Goal: Navigation & Orientation: Find specific page/section

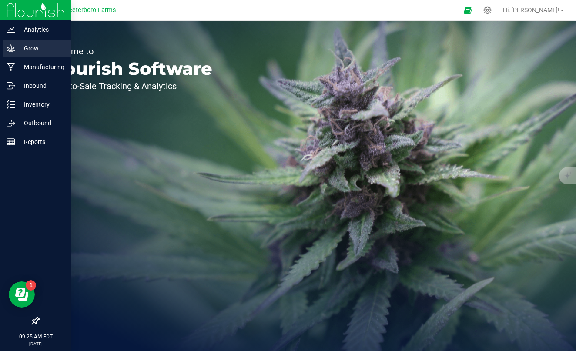
click at [27, 53] on p "Grow" at bounding box center [41, 48] width 52 height 10
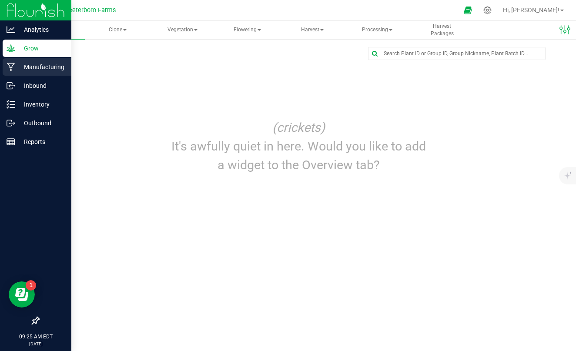
click at [31, 65] on p "Manufacturing" at bounding box center [41, 67] width 52 height 10
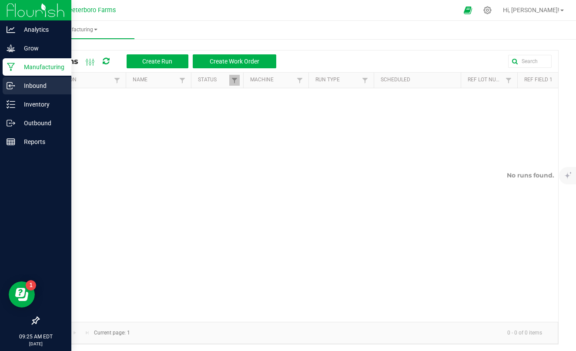
click at [33, 82] on p "Inbound" at bounding box center [41, 85] width 52 height 10
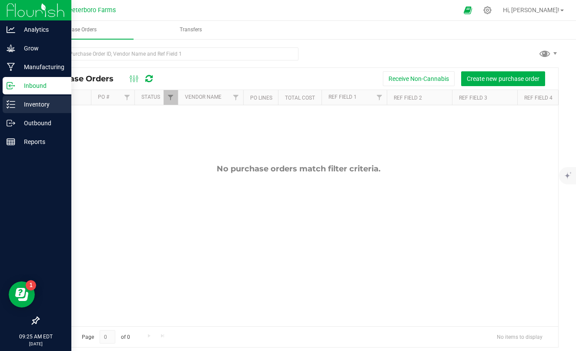
click at [39, 106] on p "Inventory" at bounding box center [41, 104] width 52 height 10
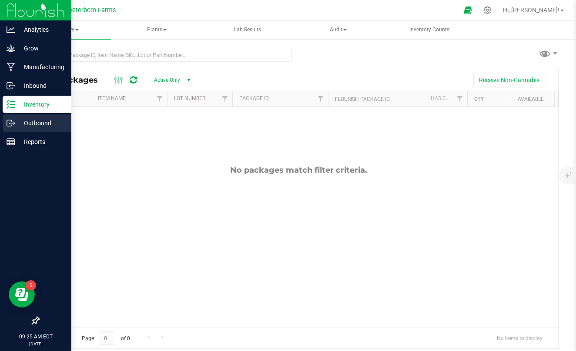
click at [40, 126] on p "Outbound" at bounding box center [41, 123] width 52 height 10
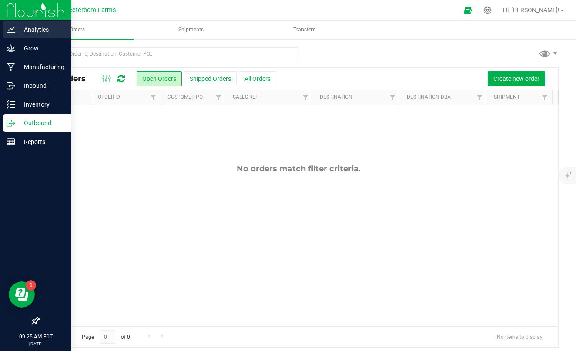
click at [31, 28] on p "Analytics" at bounding box center [41, 29] width 52 height 10
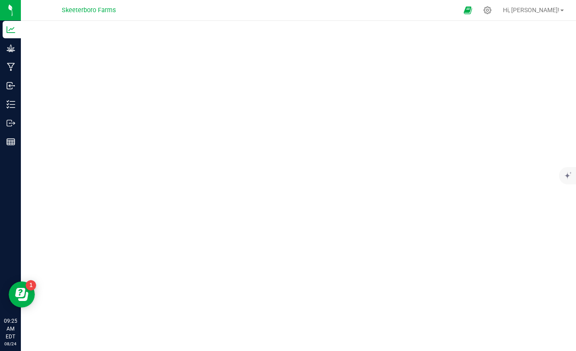
click at [93, 10] on span "Skeeterboro Farms" at bounding box center [89, 11] width 54 height 8
click at [23, 295] on icon "Open Resource Center" at bounding box center [20, 292] width 10 height 9
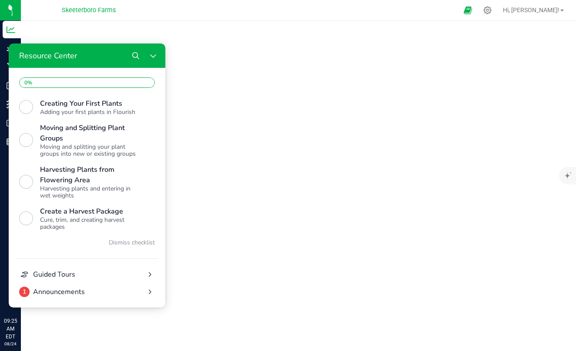
scroll to position [221, 0]
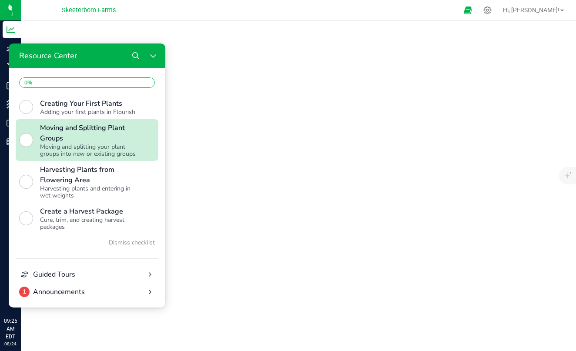
click at [27, 144] on div "Resource Center" at bounding box center [26, 140] width 14 height 14
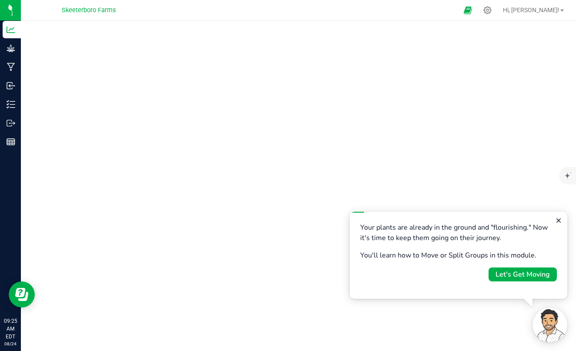
scroll to position [0, 0]
click at [514, 277] on div "Let's Get Moving" at bounding box center [522, 274] width 54 height 10
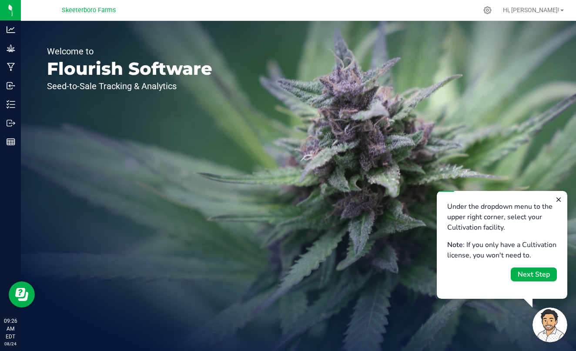
click at [82, 12] on span "Skeeterboro Farms" at bounding box center [89, 11] width 54 height 8
click at [520, 277] on div "Next Step" at bounding box center [534, 274] width 32 height 10
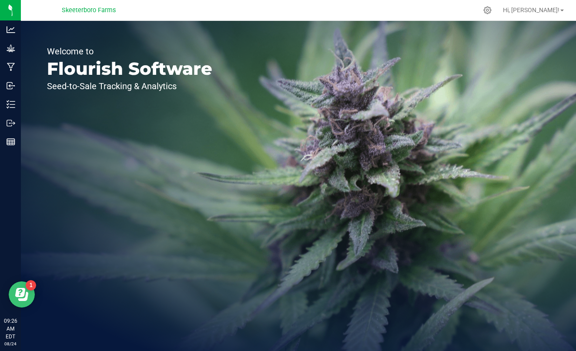
click at [22, 293] on icon "Open Resource Center" at bounding box center [20, 292] width 10 height 9
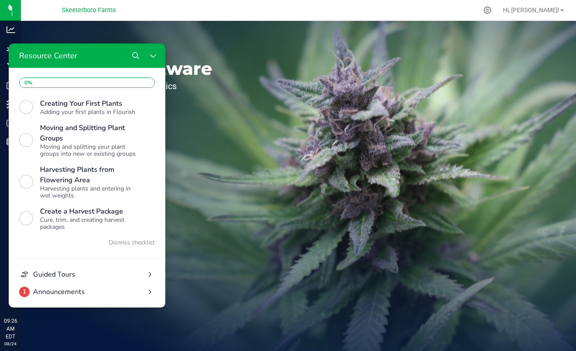
scroll to position [221, 0]
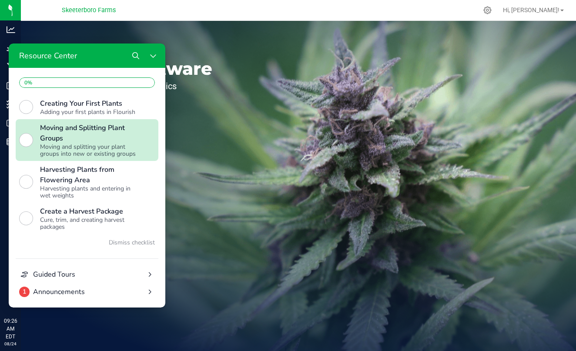
click at [30, 137] on div "Resource Center" at bounding box center [26, 140] width 14 height 14
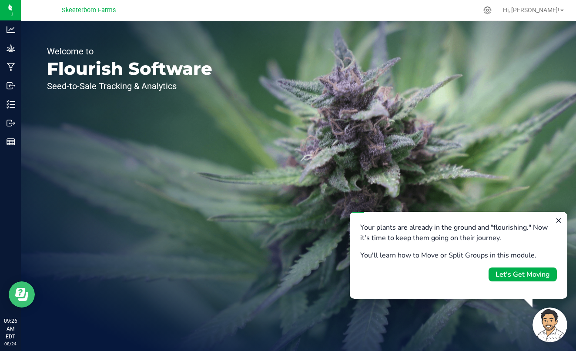
scroll to position [0, 0]
click at [515, 276] on div "Let's Get Moving" at bounding box center [522, 274] width 54 height 10
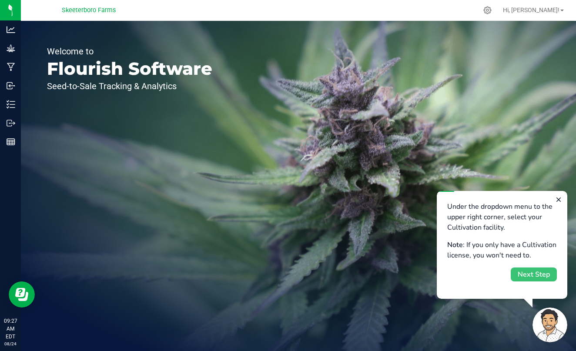
click at [541, 273] on div "Next Step" at bounding box center [534, 274] width 32 height 10
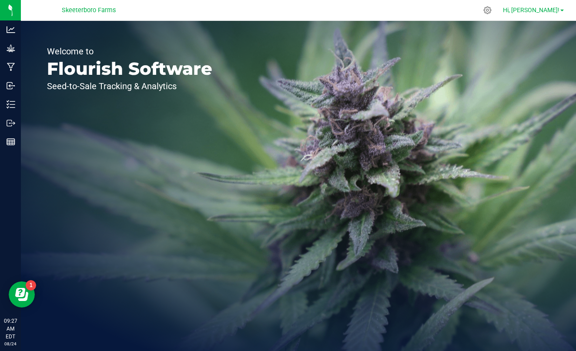
click at [559, 11] on link "Hi, [PERSON_NAME]!" at bounding box center [533, 10] width 68 height 9
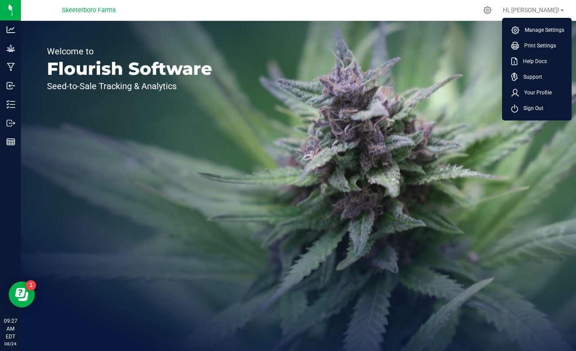
click at [449, 103] on div "Welcome to Flourish Software Seed-to-Sale Tracking & Analytics" at bounding box center [298, 186] width 555 height 330
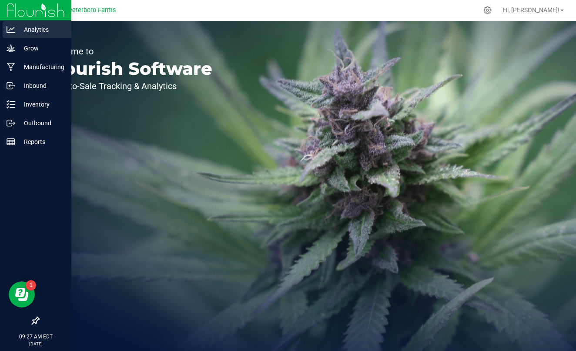
click at [35, 33] on p "Analytics" at bounding box center [41, 29] width 52 height 10
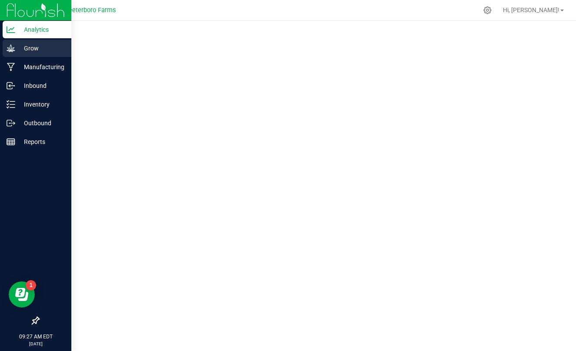
click at [38, 44] on p "Grow" at bounding box center [41, 48] width 52 height 10
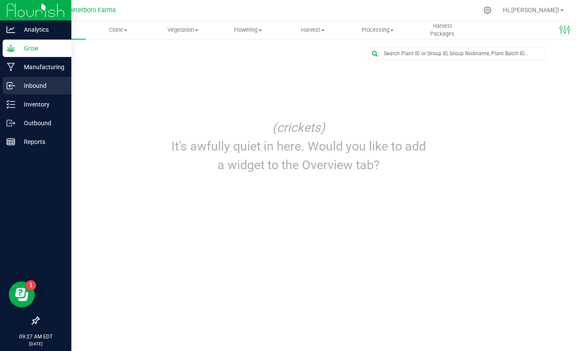
click at [44, 77] on div "Inbound" at bounding box center [37, 85] width 69 height 17
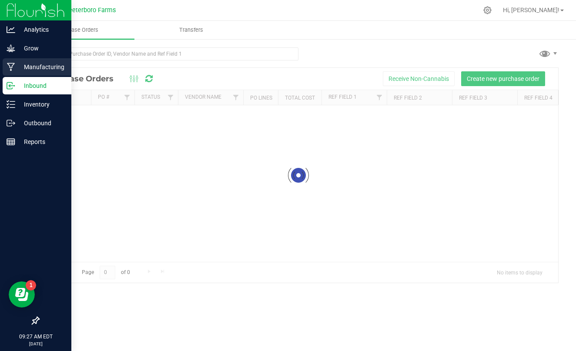
click at [45, 70] on p "Manufacturing" at bounding box center [41, 67] width 52 height 10
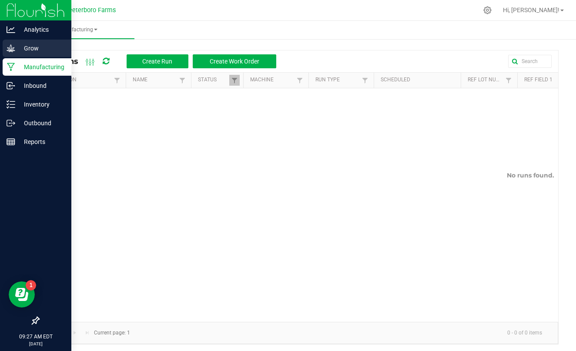
click at [40, 53] on p "Grow" at bounding box center [41, 48] width 52 height 10
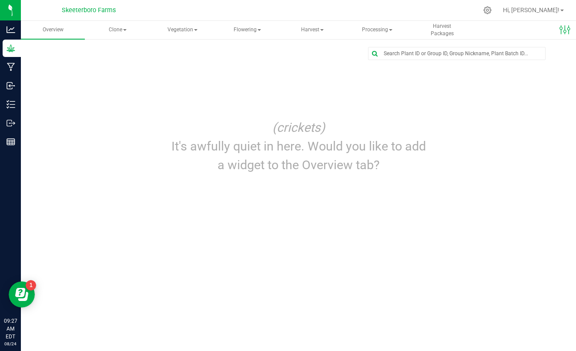
click at [94, 9] on span "Skeeterboro Farms" at bounding box center [89, 11] width 54 height 8
click at [114, 9] on span "Skeeterboro Farms" at bounding box center [89, 11] width 54 height 8
drag, startPoint x: 114, startPoint y: 9, endPoint x: 139, endPoint y: 4, distance: 25.7
click at [139, 4] on div "Skeeterboro Farms" at bounding box center [88, 9] width 127 height 13
click at [142, 10] on div "Skeeterboro Farms" at bounding box center [88, 9] width 127 height 13
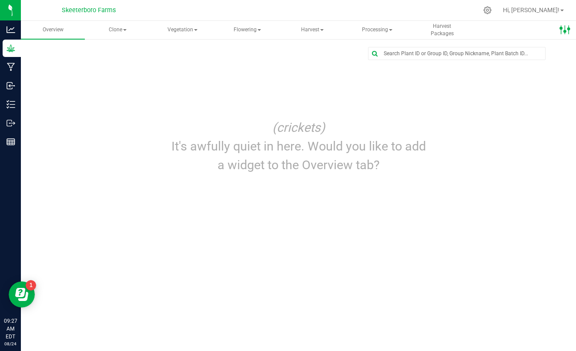
click at [563, 30] on icon at bounding box center [565, 30] width 12 height 12
click at [497, 30] on ul "Overview Clone Create plants Cloning groups Cloning plants Apply to plants Vege…" at bounding box center [309, 30] width 576 height 19
click at [552, 13] on span "Hi, [PERSON_NAME]!" at bounding box center [531, 10] width 57 height 7
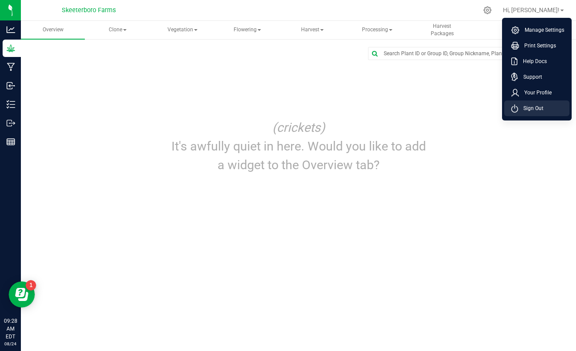
click at [538, 107] on span "Sign Out" at bounding box center [530, 108] width 25 height 9
